Goal: Task Accomplishment & Management: Complete application form

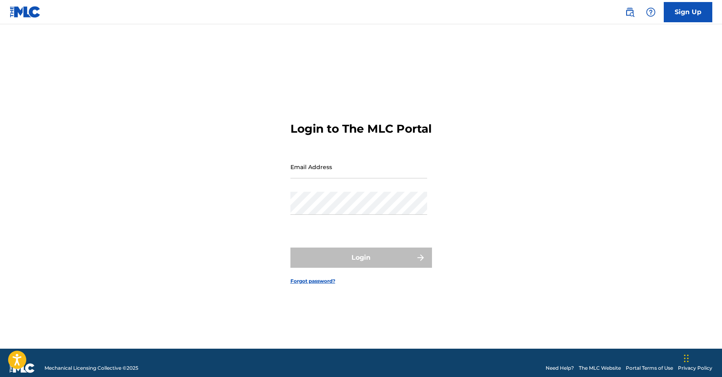
click at [301, 178] on input "Email Address" at bounding box center [358, 166] width 137 height 23
type input "[PERSON_NAME][EMAIL_ADDRESS][DOMAIN_NAME]"
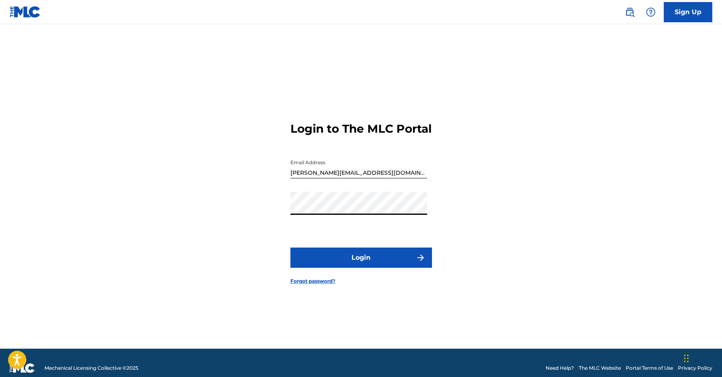
click at [394, 258] on button "Login" at bounding box center [360, 257] width 141 height 20
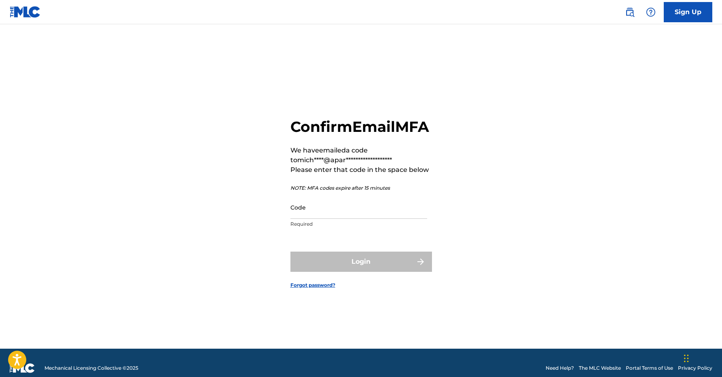
click at [346, 217] on input "Code" at bounding box center [358, 207] width 137 height 23
paste input "121737"
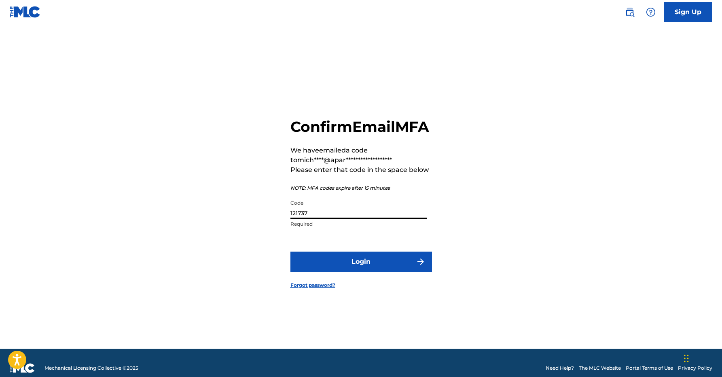
type input "121737"
click at [358, 272] on button "Login" at bounding box center [360, 261] width 141 height 20
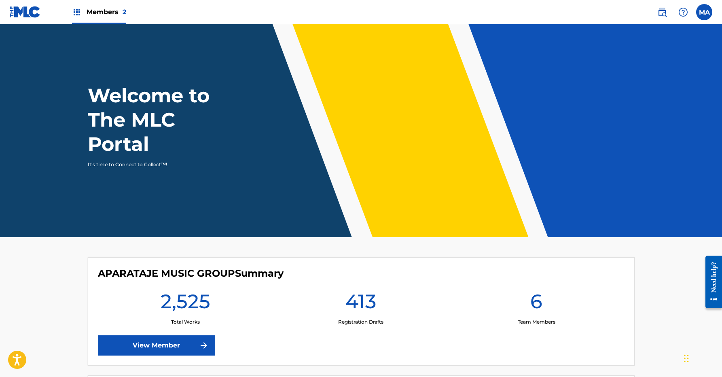
click at [106, 13] on span "Members 2" at bounding box center [107, 11] width 40 height 9
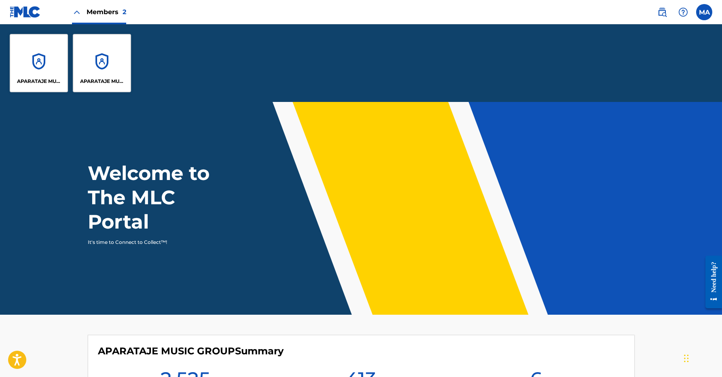
click at [61, 52] on div "APARATAJE MUSIC GROUP" at bounding box center [39, 63] width 58 height 58
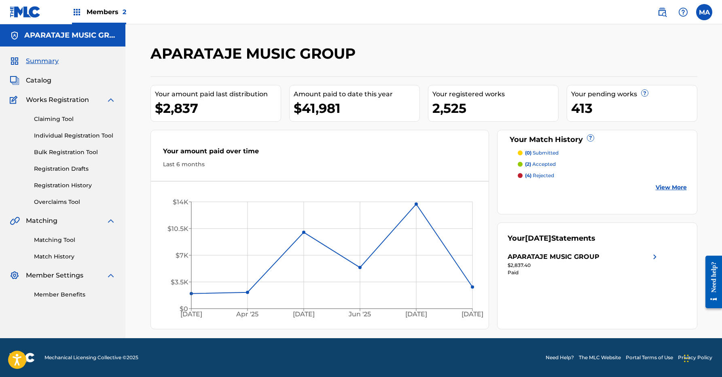
click at [77, 137] on link "Individual Registration Tool" at bounding box center [75, 135] width 82 height 8
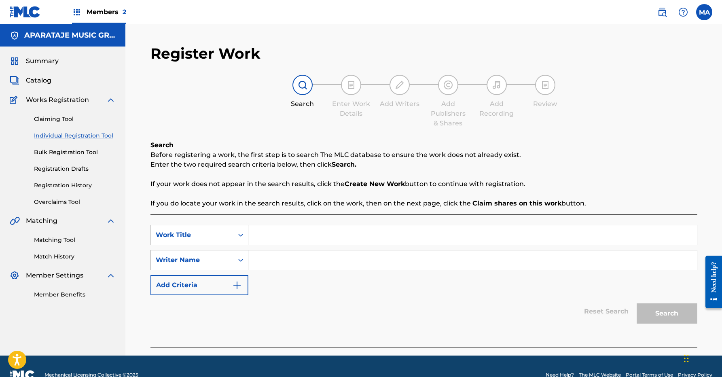
click at [217, 257] on div "Writer Name" at bounding box center [192, 260] width 73 height 10
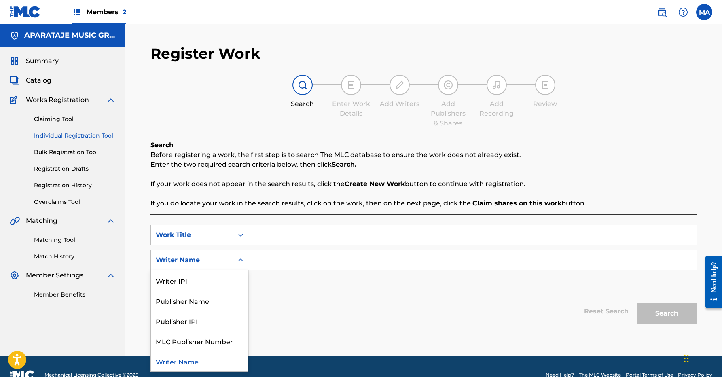
click at [217, 257] on div "Writer Name" at bounding box center [192, 260] width 73 height 10
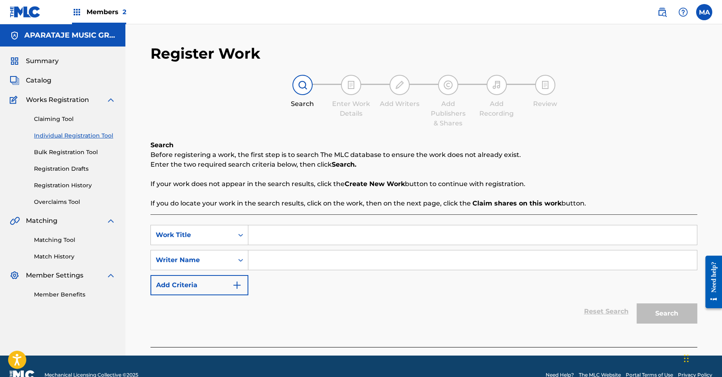
click at [235, 285] on img "Search Form" at bounding box center [237, 285] width 10 height 10
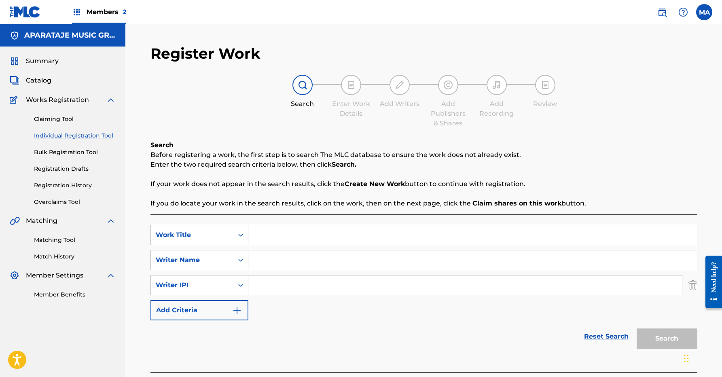
click at [692, 288] on img "Search Form" at bounding box center [692, 285] width 9 height 20
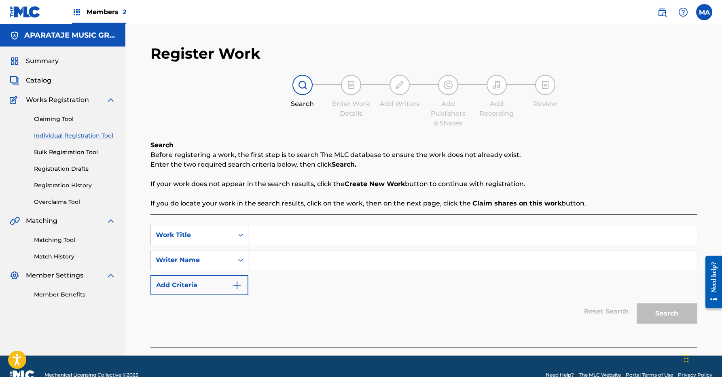
click at [262, 234] on input "Search Form" at bounding box center [472, 234] width 448 height 19
type input "l"
type input "LOS NEPE"
click at [282, 261] on input "Search Form" at bounding box center [472, 259] width 448 height 19
type input "j"
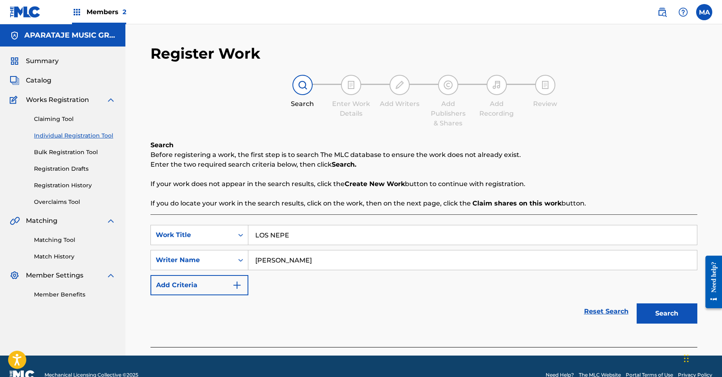
type input "JAIRO ANTONIO BAUTISTA"
click at [645, 308] on button "Search" at bounding box center [666, 313] width 61 height 20
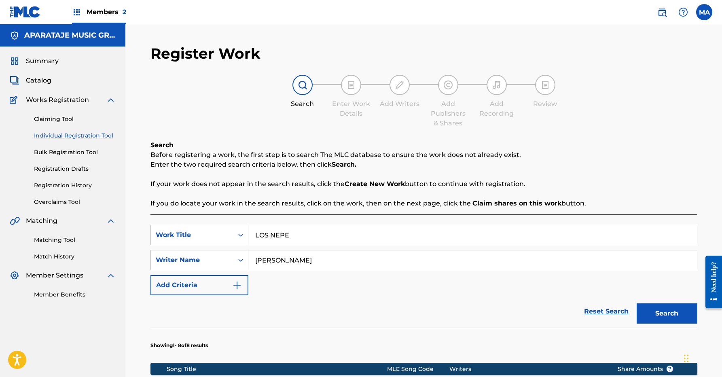
click at [66, 163] on div "Claiming Tool Individual Registration Tool Bulk Registration Tool Registration …" at bounding box center [63, 155] width 106 height 101
click at [62, 170] on link "Registration Drafts" at bounding box center [75, 169] width 82 height 8
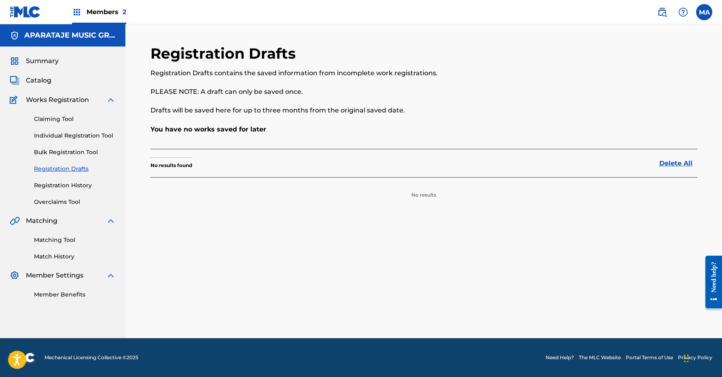
click at [67, 152] on link "Bulk Registration Tool" at bounding box center [75, 152] width 82 height 8
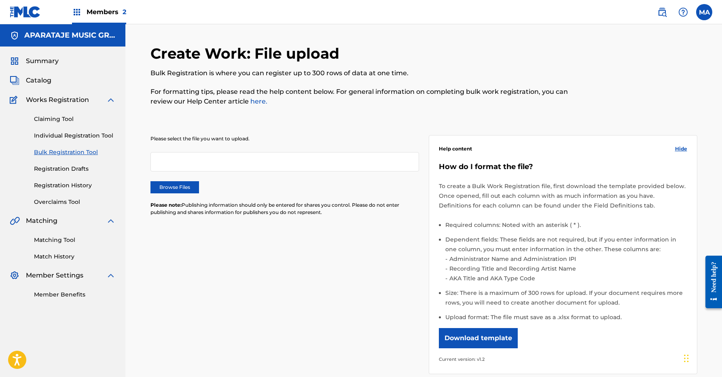
click at [59, 187] on link "Registration History" at bounding box center [75, 185] width 82 height 8
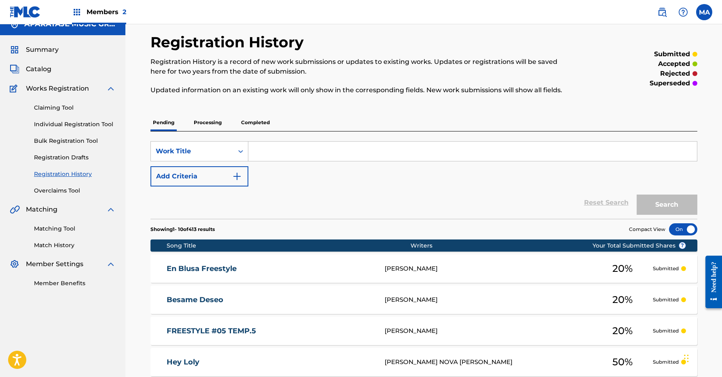
scroll to position [15, 0]
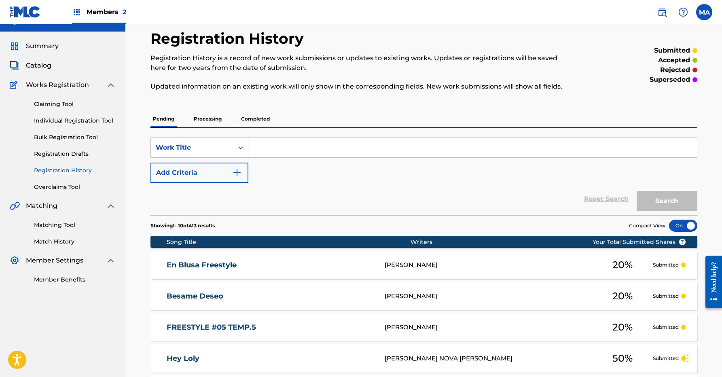
click at [249, 121] on p "Completed" at bounding box center [255, 118] width 34 height 17
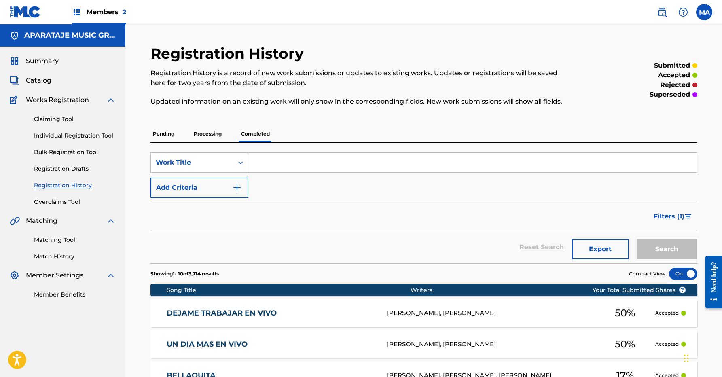
click at [166, 132] on p "Pending" at bounding box center [163, 133] width 26 height 17
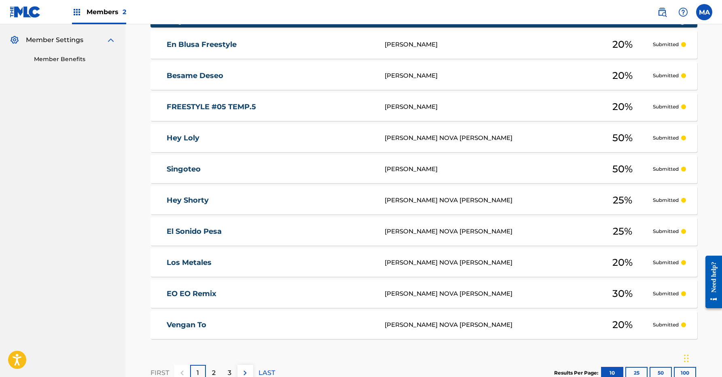
scroll to position [291, 0]
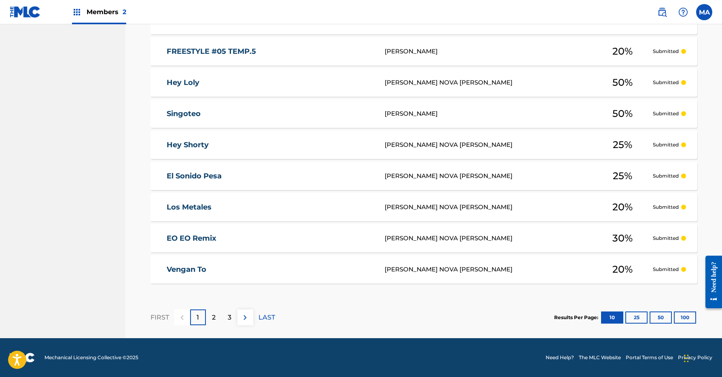
click at [657, 315] on button "50" at bounding box center [660, 317] width 22 height 12
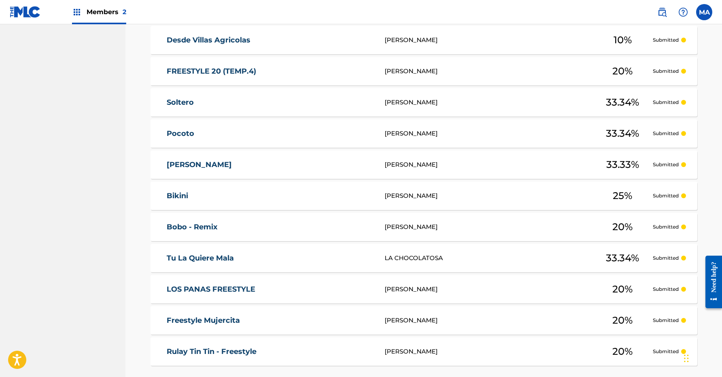
scroll to position [1536, 0]
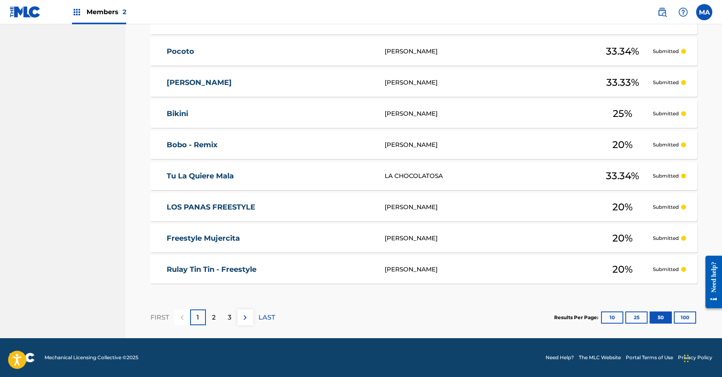
click at [686, 319] on button "100" at bounding box center [684, 317] width 22 height 12
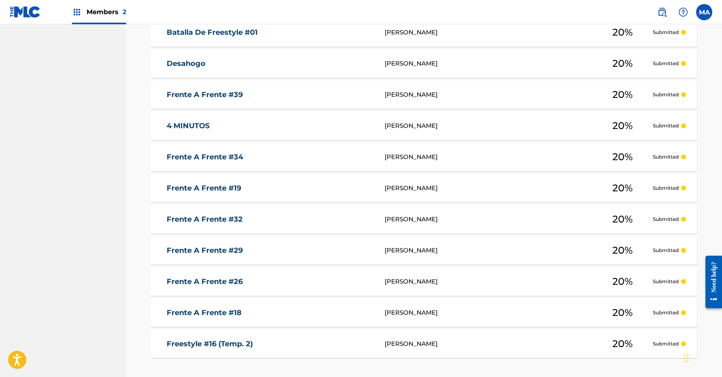
scroll to position [3092, 0]
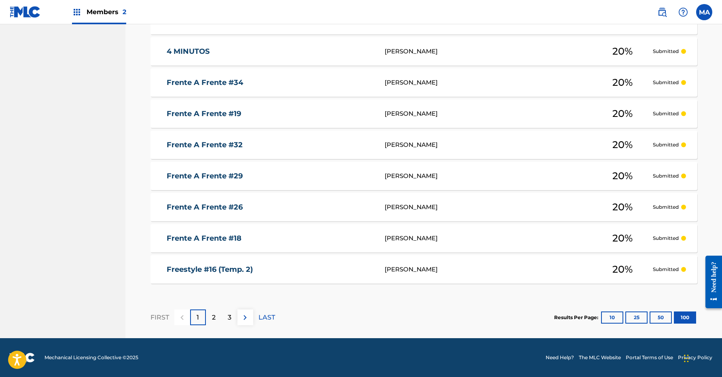
click at [198, 314] on p "1" at bounding box center [197, 317] width 2 height 10
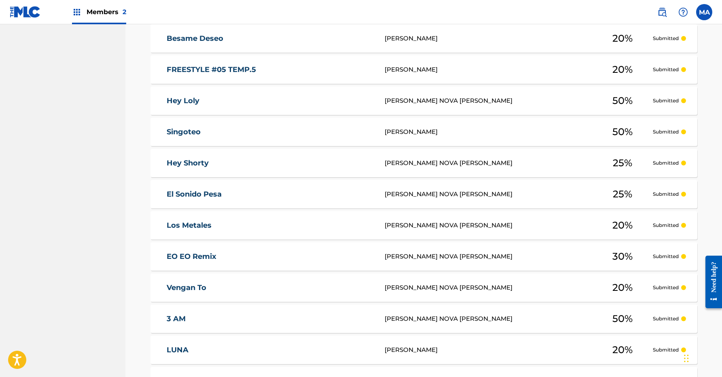
scroll to position [0, 0]
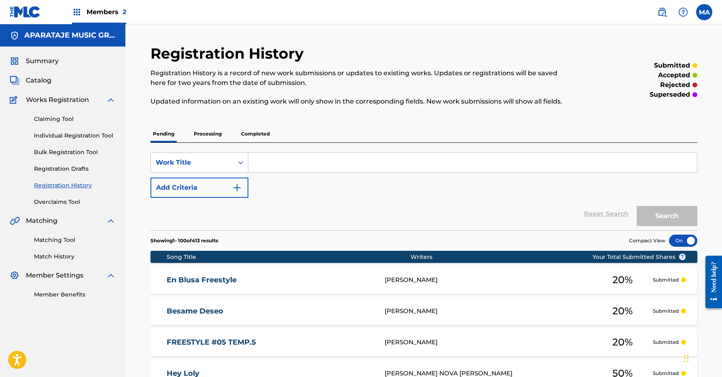
click at [67, 153] on link "Bulk Registration Tool" at bounding box center [75, 152] width 82 height 8
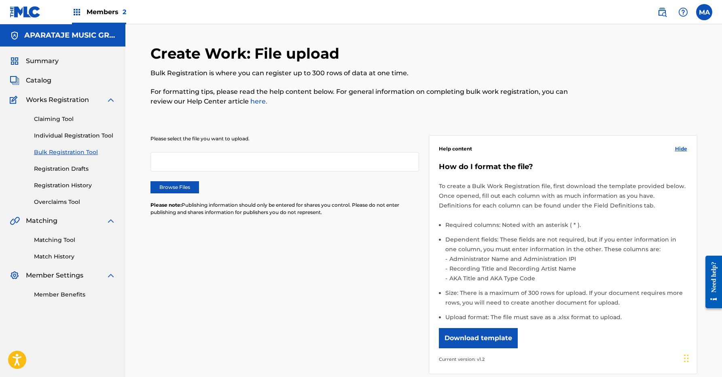
click at [203, 165] on div at bounding box center [284, 161] width 268 height 19
click at [247, 166] on div at bounding box center [284, 161] width 268 height 19
click at [179, 187] on label "Browse Files" at bounding box center [174, 187] width 49 height 12
click at [0, 0] on input "Browse Files" at bounding box center [0, 0] width 0 height 0
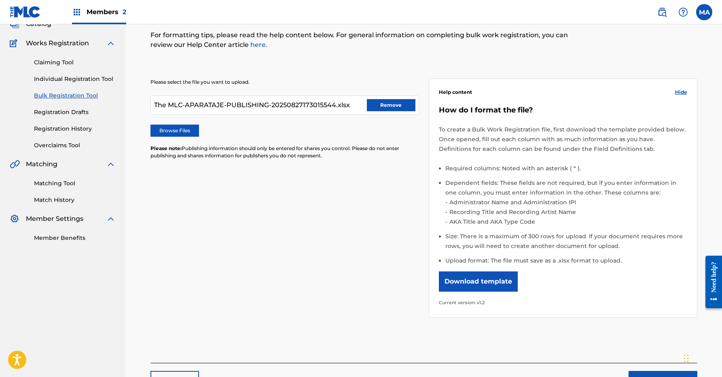
scroll to position [117, 0]
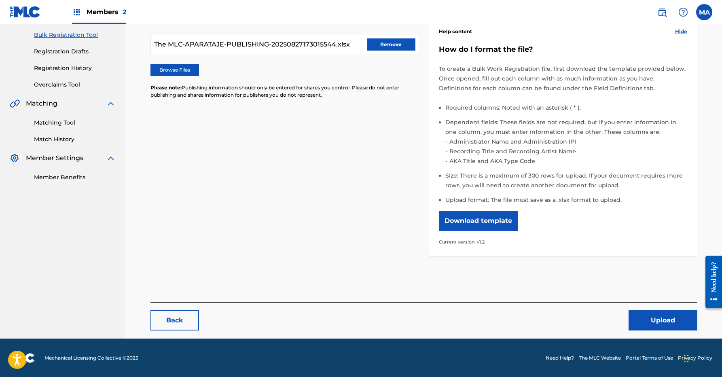
click at [649, 325] on button "Upload" at bounding box center [662, 320] width 69 height 20
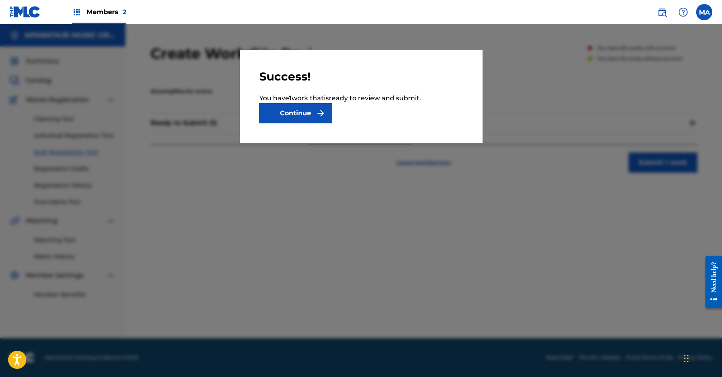
click at [317, 111] on img "submit" at bounding box center [321, 113] width 10 height 10
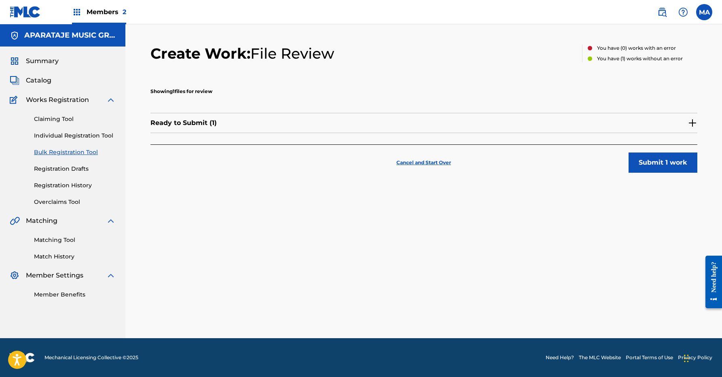
click at [692, 128] on div "Ready to Submit ( 1 )" at bounding box center [423, 123] width 547 height 20
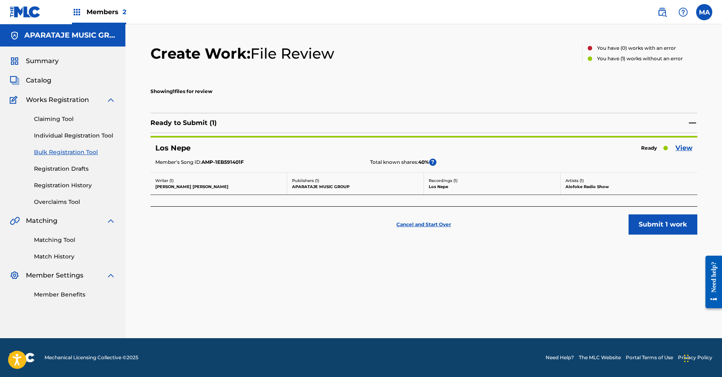
click at [692, 124] on img at bounding box center [692, 123] width 10 height 10
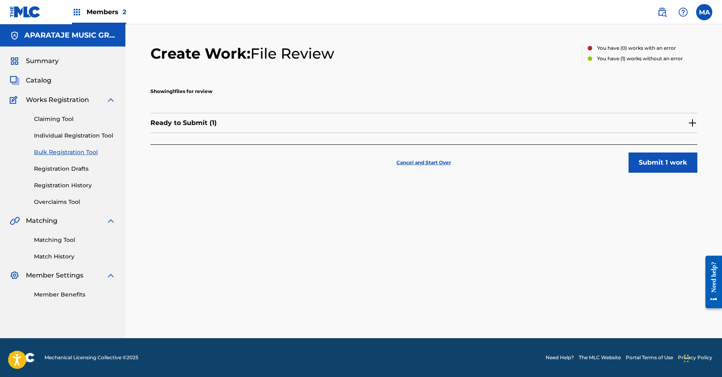
click at [669, 163] on button "Submit 1 work" at bounding box center [662, 162] width 69 height 20
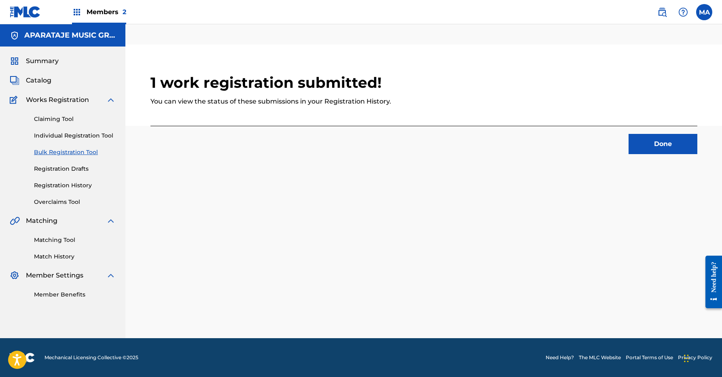
click at [648, 143] on button "Done" at bounding box center [662, 144] width 69 height 20
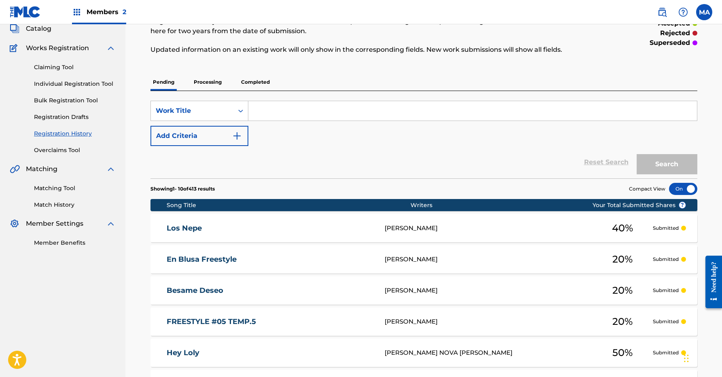
scroll to position [52, 0]
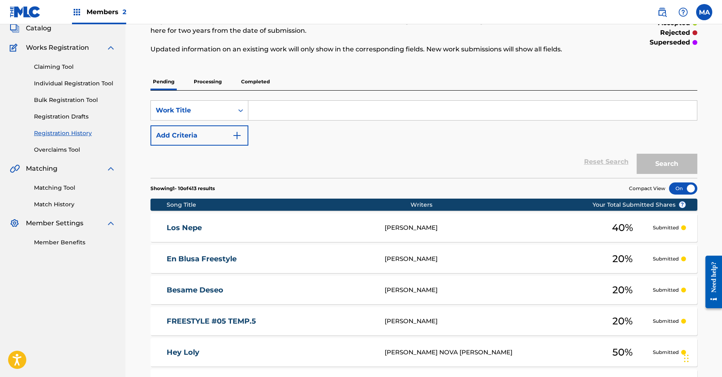
click at [55, 102] on link "Bulk Registration Tool" at bounding box center [75, 100] width 82 height 8
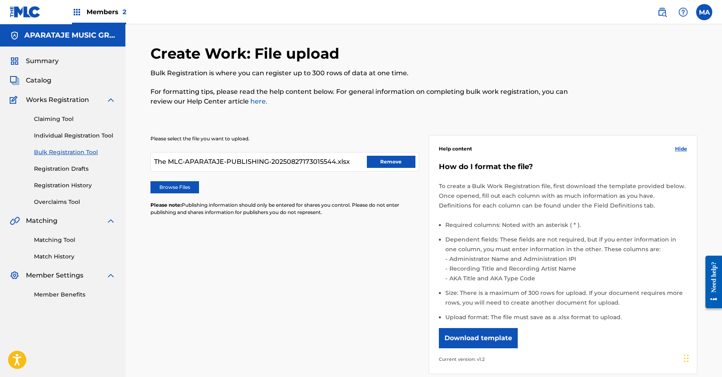
click at [378, 161] on button "Remove" at bounding box center [391, 162] width 49 height 12
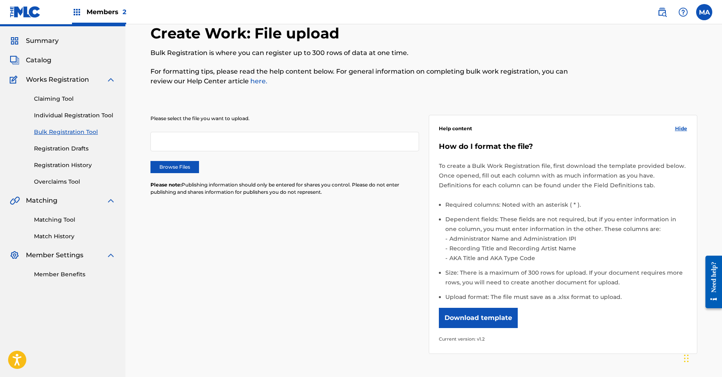
scroll to position [25, 0]
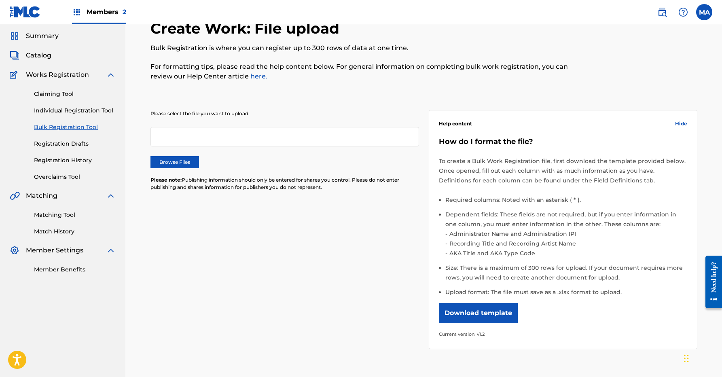
click at [173, 153] on div "Please select the file you want to upload. Browse Files Please note: Publishing…" at bounding box center [284, 155] width 268 height 91
click at [173, 158] on label "Browse Files" at bounding box center [174, 162] width 49 height 12
click at [0, 0] on input "Browse Files" at bounding box center [0, 0] width 0 height 0
click at [88, 14] on span "Members 2" at bounding box center [107, 11] width 40 height 9
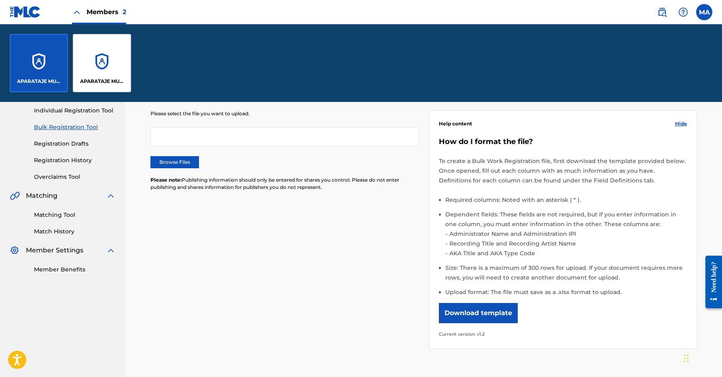
click at [115, 55] on div "APARATAJE MUSIC GROUP AC" at bounding box center [102, 63] width 58 height 58
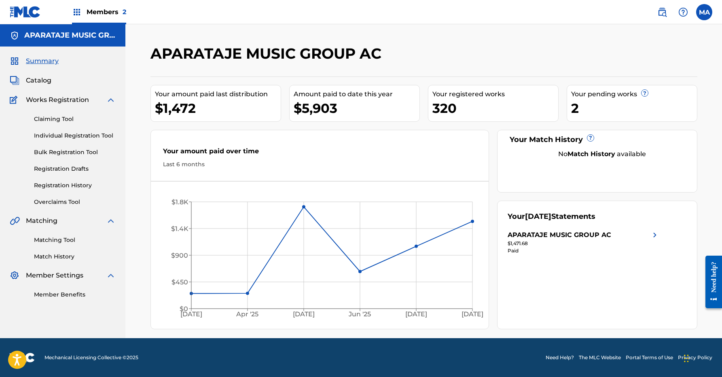
click at [47, 153] on link "Bulk Registration Tool" at bounding box center [75, 152] width 82 height 8
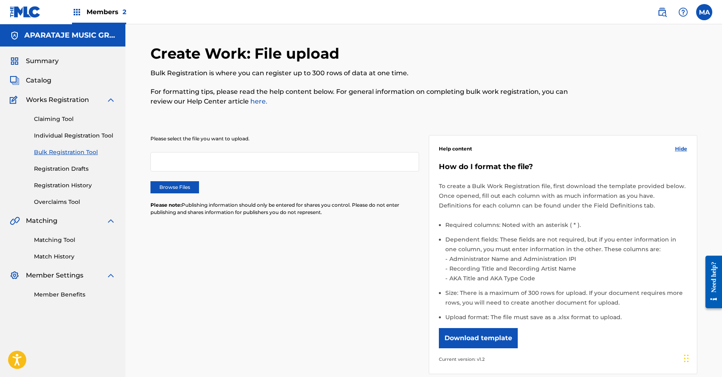
click at [162, 160] on div at bounding box center [284, 161] width 268 height 19
click at [173, 186] on label "Browse Files" at bounding box center [174, 187] width 49 height 12
click at [0, 0] on input "Browse Files" at bounding box center [0, 0] width 0 height 0
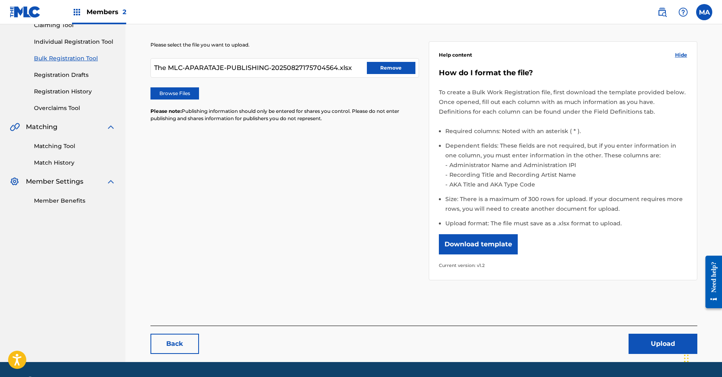
scroll to position [93, 0]
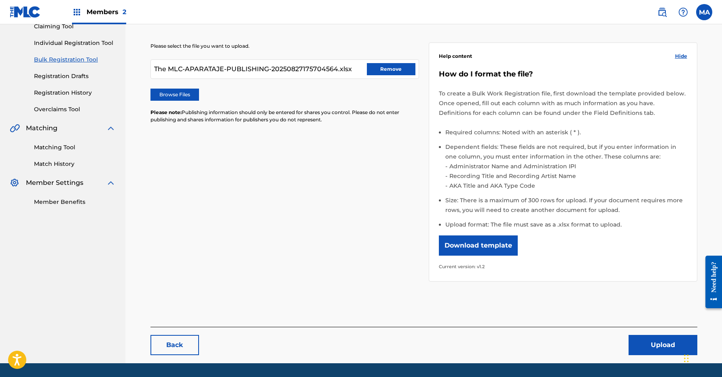
click at [637, 350] on button "Upload" at bounding box center [662, 345] width 69 height 20
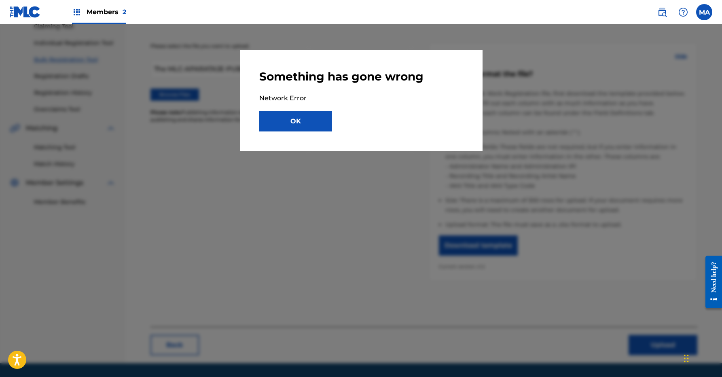
click at [308, 124] on button "OK" at bounding box center [295, 121] width 73 height 20
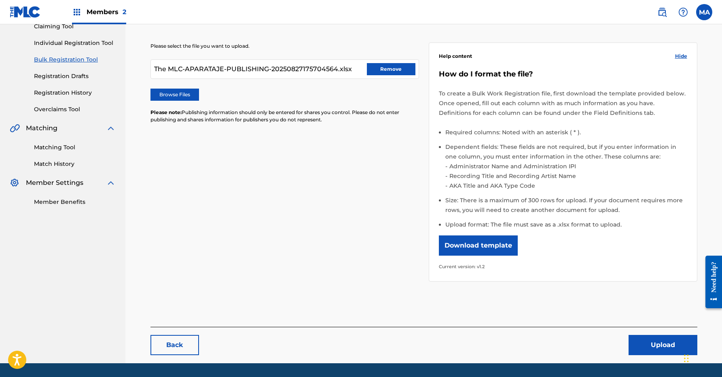
click at [388, 65] on button "Remove" at bounding box center [391, 69] width 49 height 12
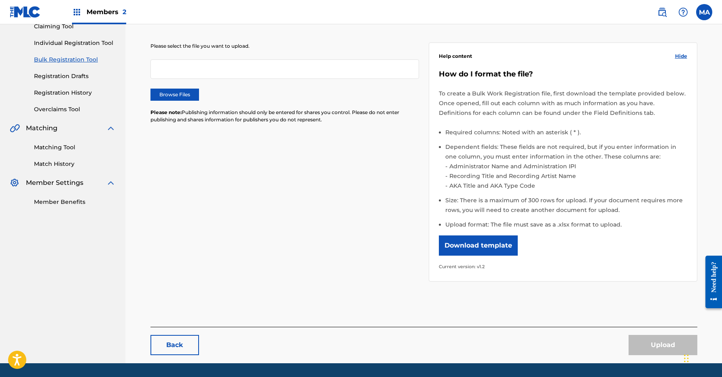
click at [179, 95] on label "Browse Files" at bounding box center [174, 95] width 49 height 12
click at [0, 0] on input "Browse Files" at bounding box center [0, 0] width 0 height 0
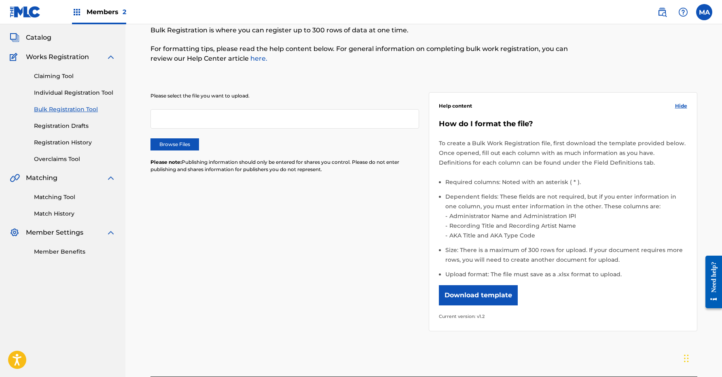
scroll to position [0, 0]
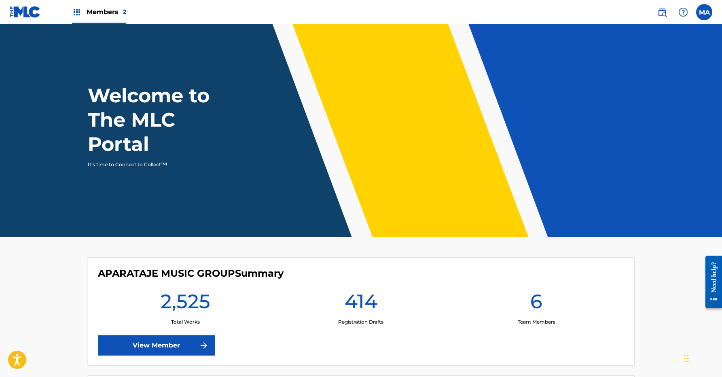
click at [119, 13] on span "Members 2" at bounding box center [107, 11] width 40 height 9
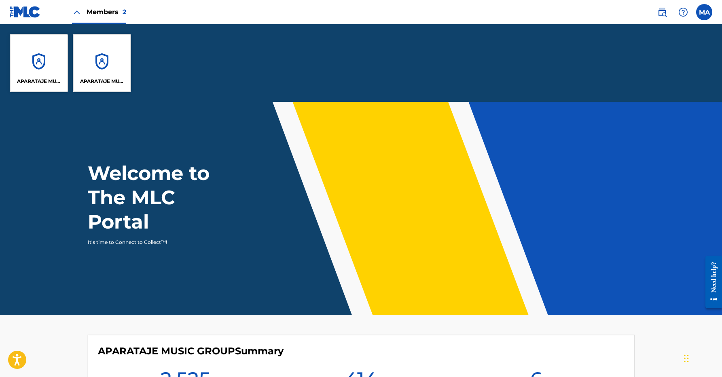
click at [110, 56] on div "APARATAJE MUSIC GROUP AC" at bounding box center [102, 63] width 58 height 58
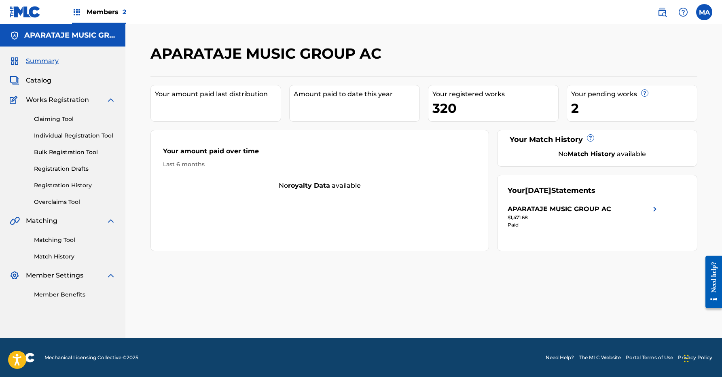
click at [58, 154] on link "Bulk Registration Tool" at bounding box center [75, 152] width 82 height 8
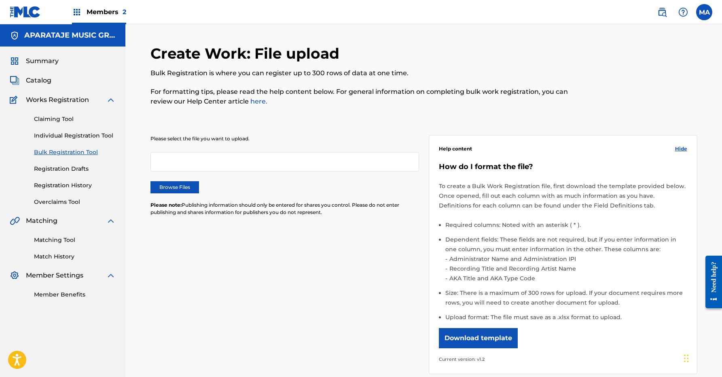
click at [196, 150] on div "Please select the file you want to upload. Browse Files Please note: Publishing…" at bounding box center [284, 180] width 268 height 91
click at [192, 162] on div at bounding box center [284, 161] width 268 height 19
click at [186, 190] on label "Browse Files" at bounding box center [174, 187] width 49 height 12
click at [0, 0] on input "Browse Files" at bounding box center [0, 0] width 0 height 0
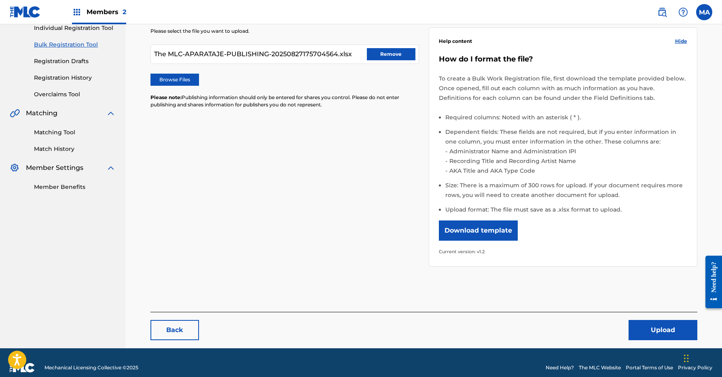
scroll to position [117, 0]
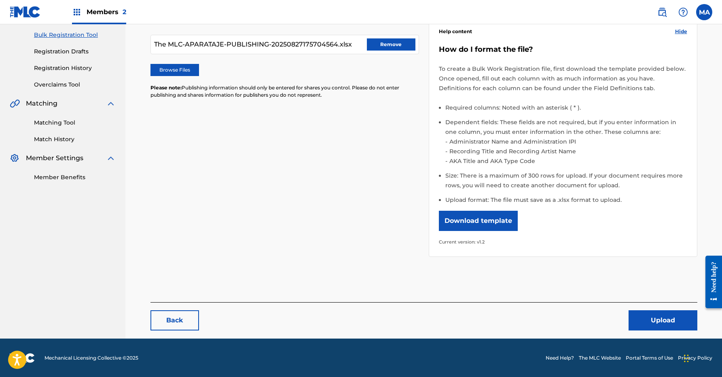
click at [646, 319] on button "Upload" at bounding box center [662, 320] width 69 height 20
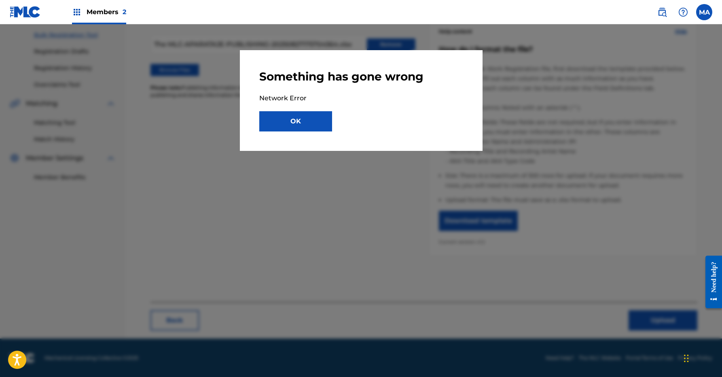
click at [321, 129] on button "OK" at bounding box center [295, 121] width 73 height 20
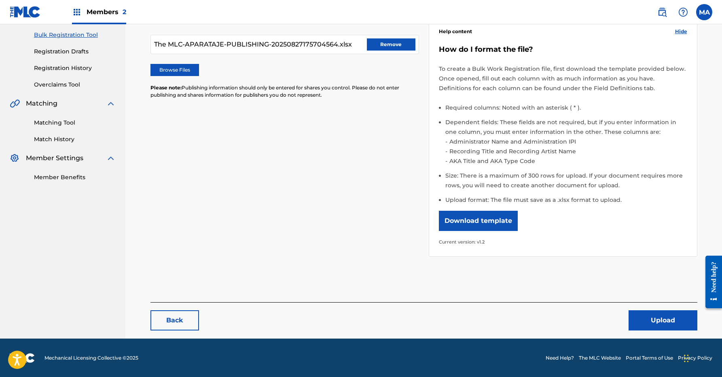
scroll to position [0, 0]
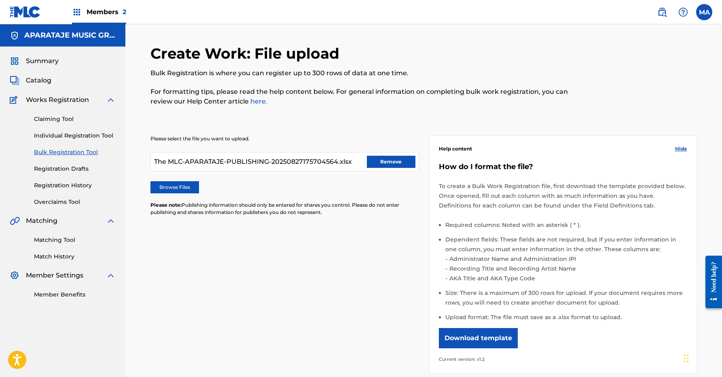
click at [393, 162] on button "Remove" at bounding box center [391, 162] width 49 height 12
click at [269, 168] on div at bounding box center [284, 161] width 268 height 19
click at [256, 163] on div at bounding box center [284, 161] width 268 height 19
click at [214, 157] on div at bounding box center [284, 161] width 268 height 19
click at [174, 192] on label "Browse Files" at bounding box center [174, 187] width 49 height 12
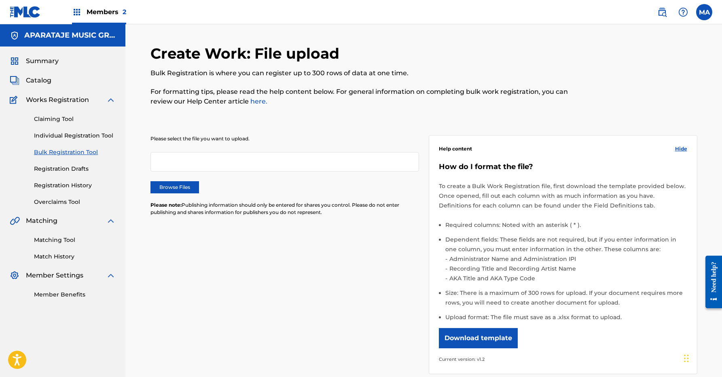
click at [0, 0] on input "Browse Files" at bounding box center [0, 0] width 0 height 0
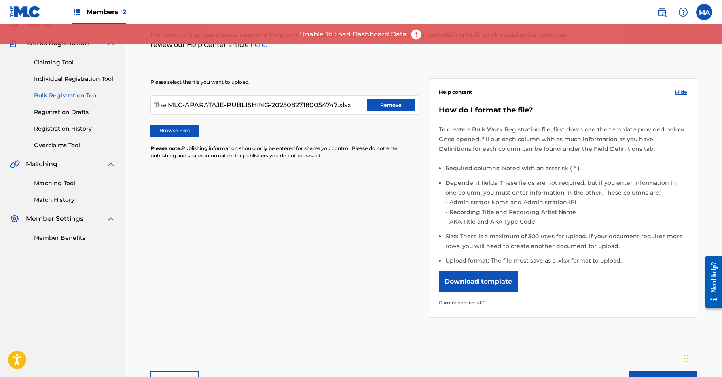
scroll to position [117, 0]
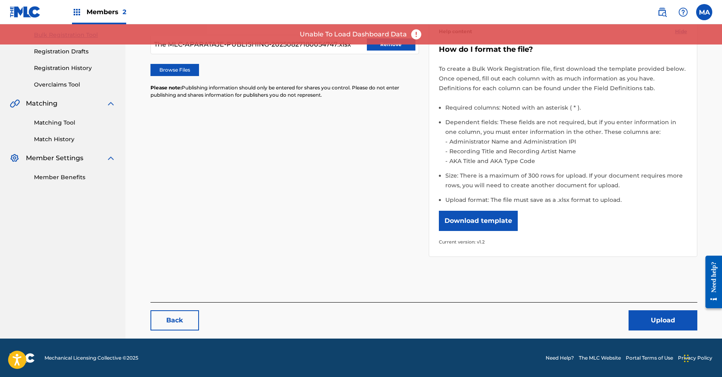
click at [657, 319] on button "Upload" at bounding box center [662, 320] width 69 height 20
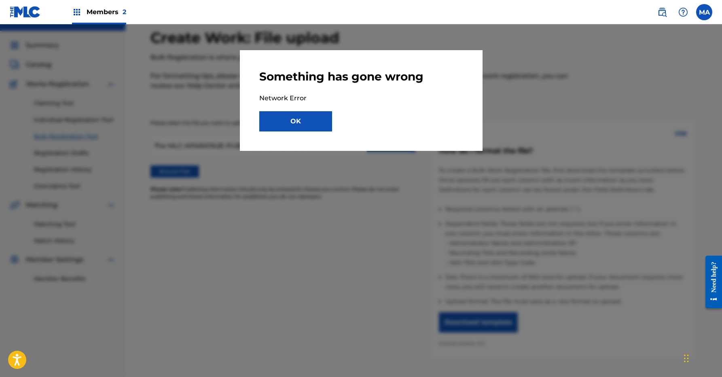
scroll to position [16, 0]
click at [286, 116] on button "OK" at bounding box center [295, 121] width 73 height 20
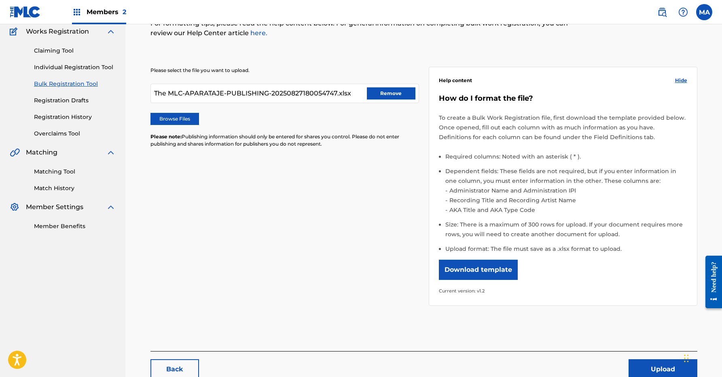
scroll to position [117, 0]
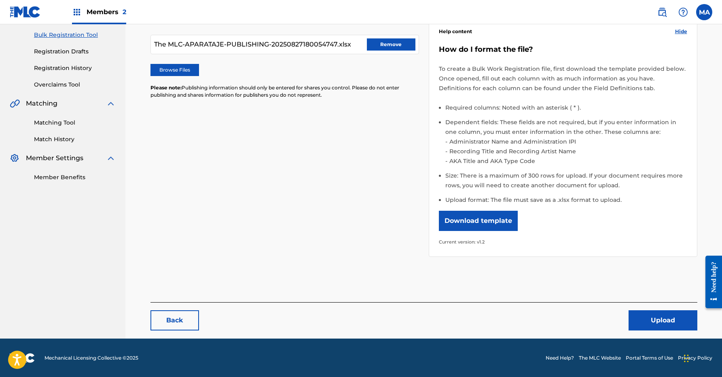
click at [640, 318] on button "Upload" at bounding box center [662, 320] width 69 height 20
